Goal: Navigation & Orientation: Understand site structure

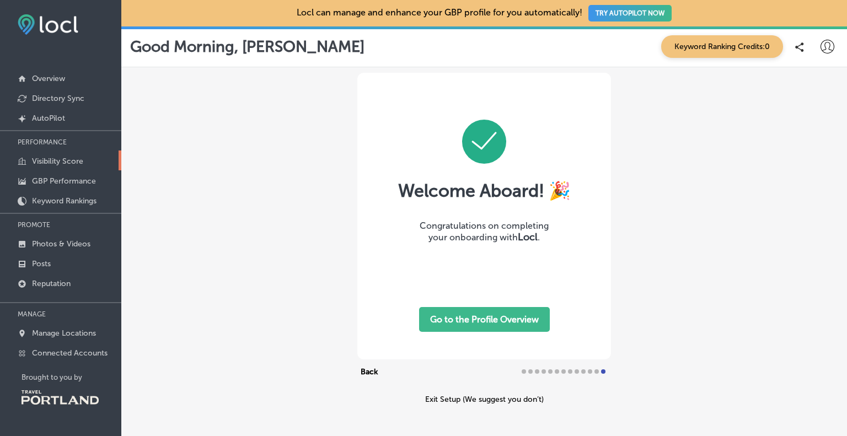
click at [63, 156] on link "Visibility Score" at bounding box center [60, 161] width 121 height 20
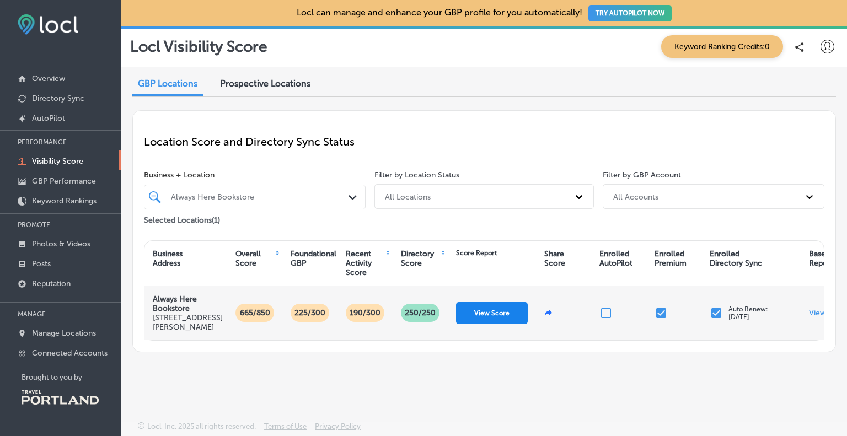
click at [514, 308] on button "View Score" at bounding box center [492, 313] width 72 height 22
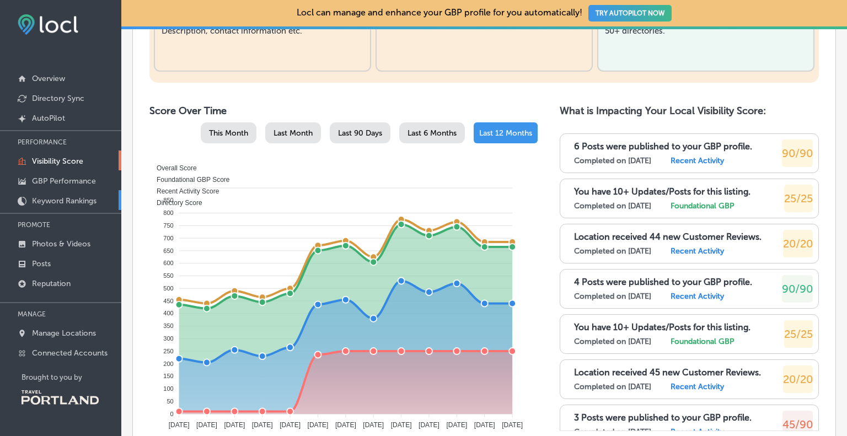
click at [80, 199] on p "Keyword Rankings" at bounding box center [64, 200] width 65 height 9
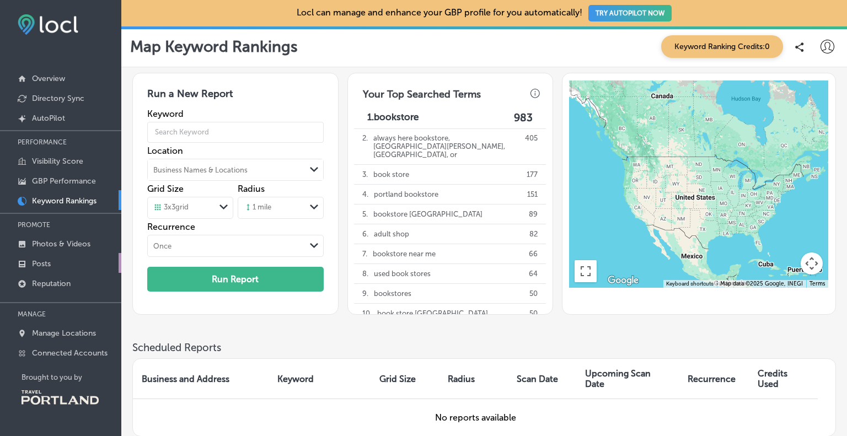
click at [52, 265] on link "Posts" at bounding box center [60, 263] width 121 height 20
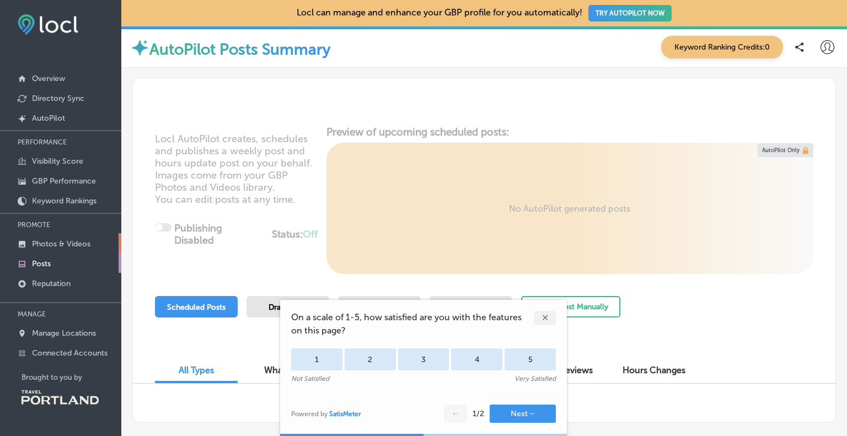
click at [51, 249] on link "Photos & Videos" at bounding box center [60, 243] width 121 height 20
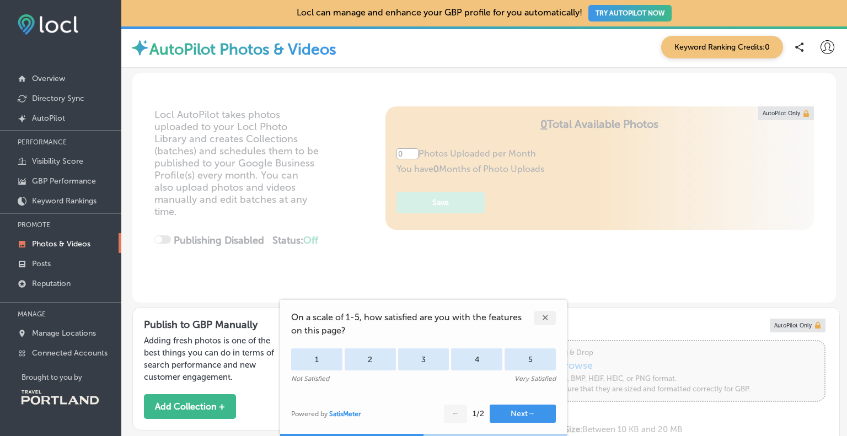
type input "5"
click at [543, 319] on div "✕" at bounding box center [545, 318] width 22 height 14
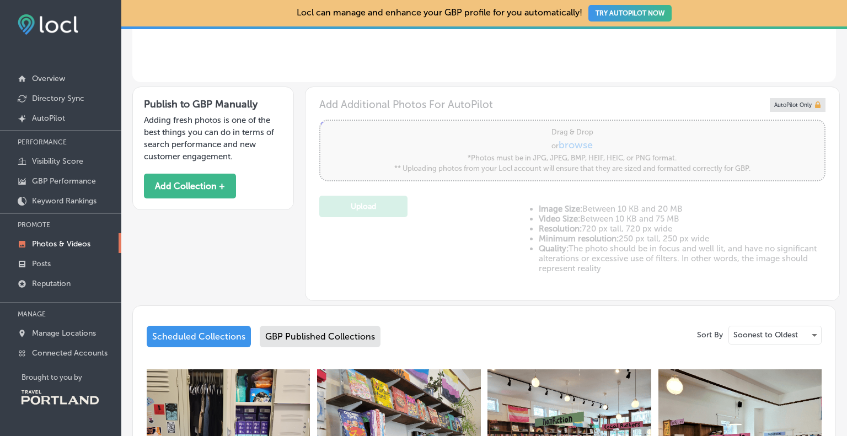
scroll to position [441, 0]
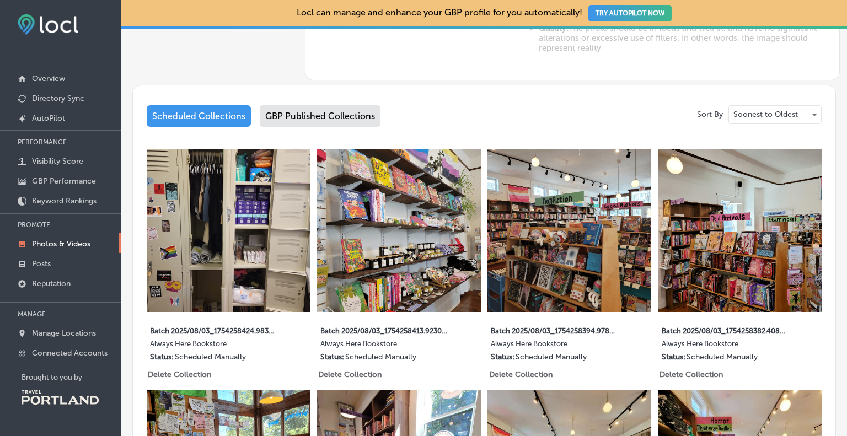
click at [49, 297] on div at bounding box center [60, 296] width 121 height 7
click at [51, 289] on link "Reputation" at bounding box center [60, 283] width 121 height 20
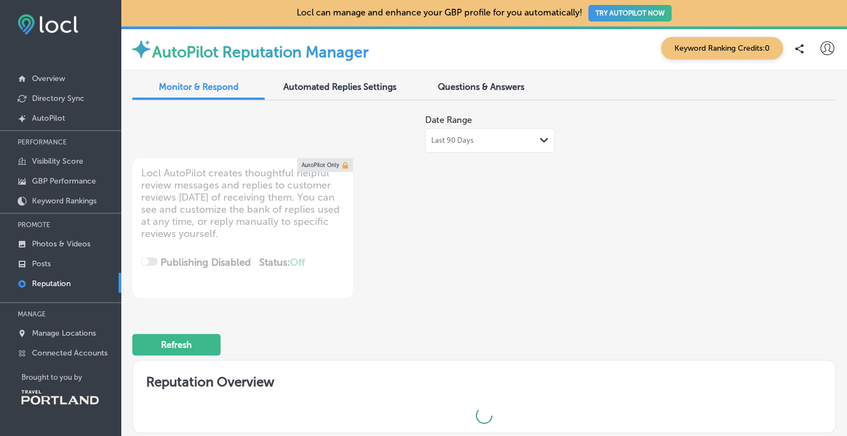
type textarea "x"
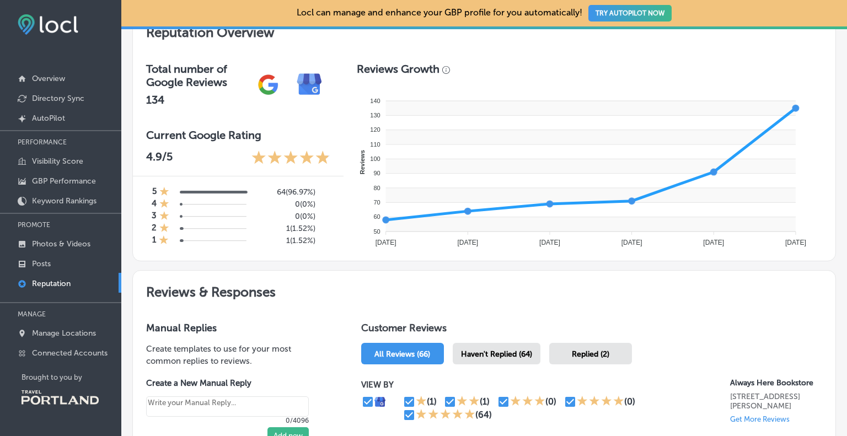
scroll to position [331, 0]
